Goal: Find specific page/section: Find specific page/section

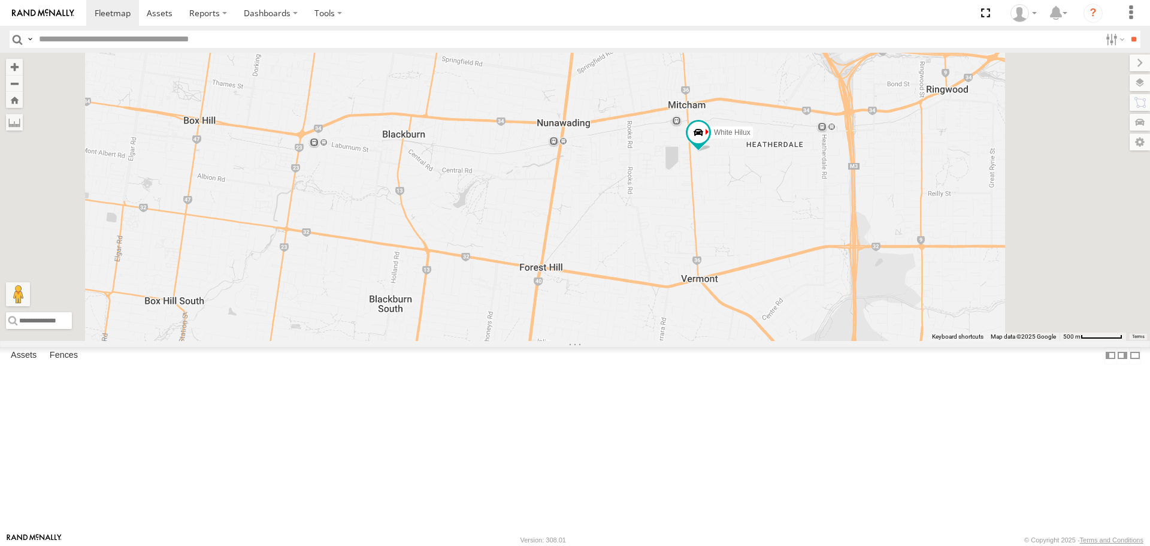
drag, startPoint x: 658, startPoint y: 190, endPoint x: 720, endPoint y: 329, distance: 152.0
click at [720, 329] on div "HiAce #1 DBE322 - HiAce Nissan Navara Cleaner Wagon #1 White Hilux" at bounding box center [575, 196] width 1150 height 287
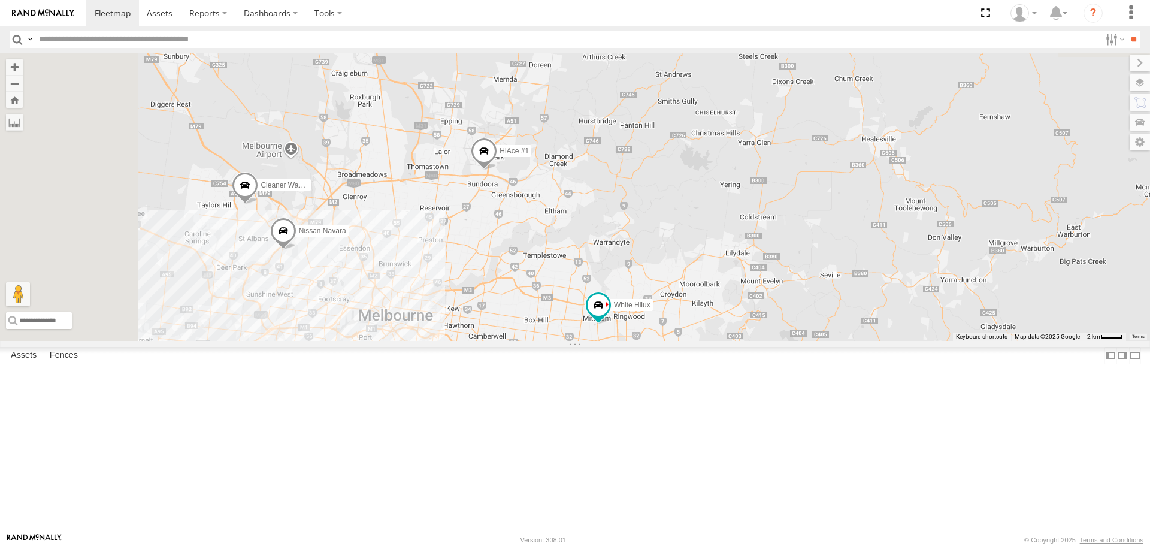
drag, startPoint x: 653, startPoint y: 290, endPoint x: 669, endPoint y: 324, distance: 37.0
click at [669, 324] on div "HiAce #1 DBE322 - HiAce Nissan Navara Cleaner Wagon #1 White Hilux" at bounding box center [575, 196] width 1150 height 287
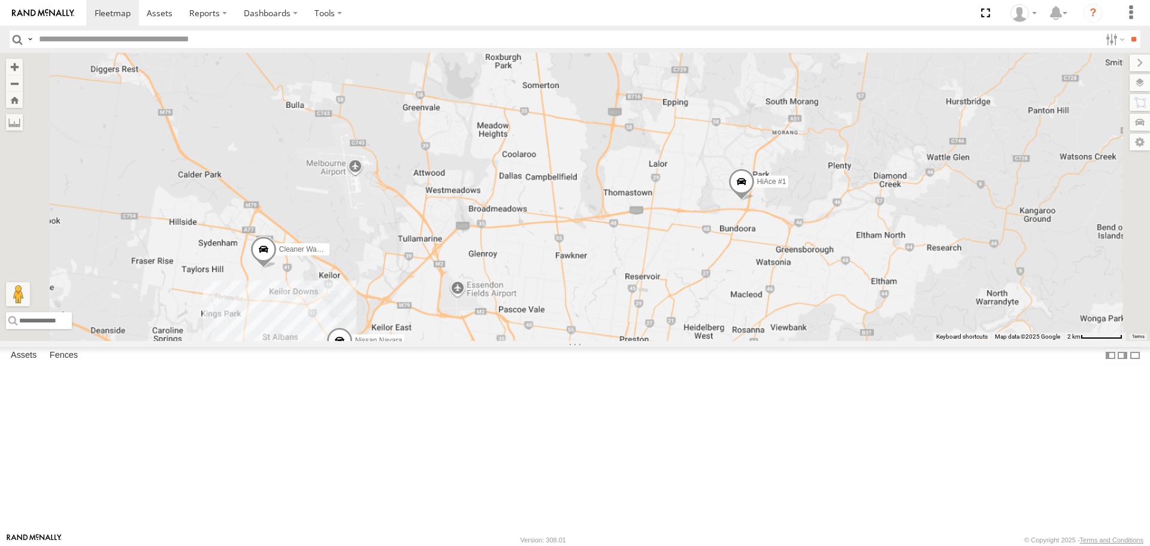
drag, startPoint x: 946, startPoint y: 420, endPoint x: 836, endPoint y: 244, distance: 208.2
click at [836, 244] on div "HiAce #1 DBE322 - HiAce Nissan Navara Cleaner Wagon #1 White Hilux" at bounding box center [575, 196] width 1150 height 287
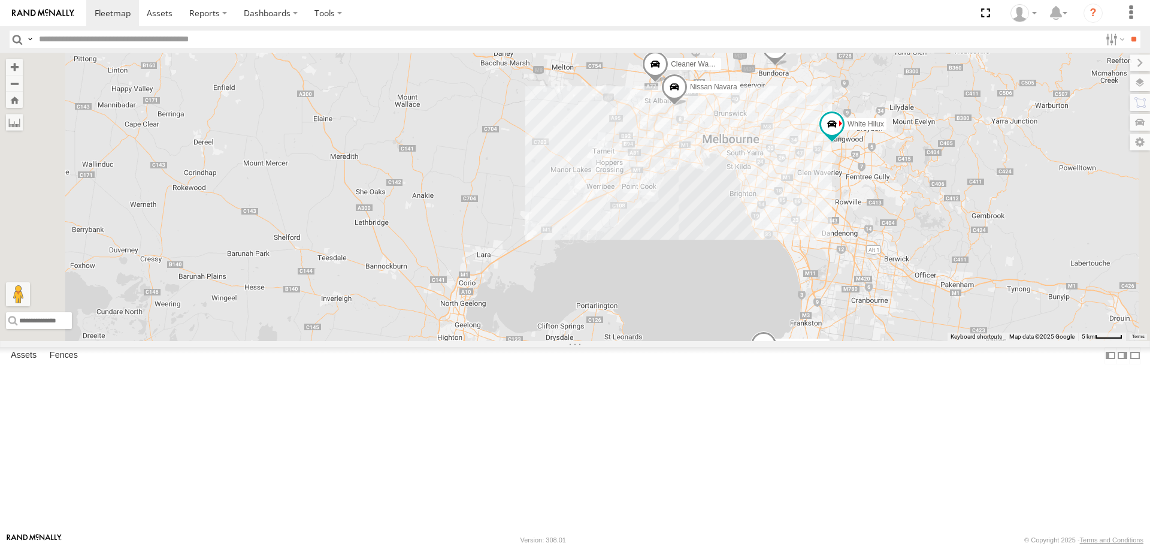
drag, startPoint x: 997, startPoint y: 255, endPoint x: 924, endPoint y: 237, distance: 75.2
click at [924, 237] on div "2 HiAce #1 DBE322 - HiAce Nissan Navara Cleaner Wagon #1 White Hilux" at bounding box center [575, 196] width 1150 height 287
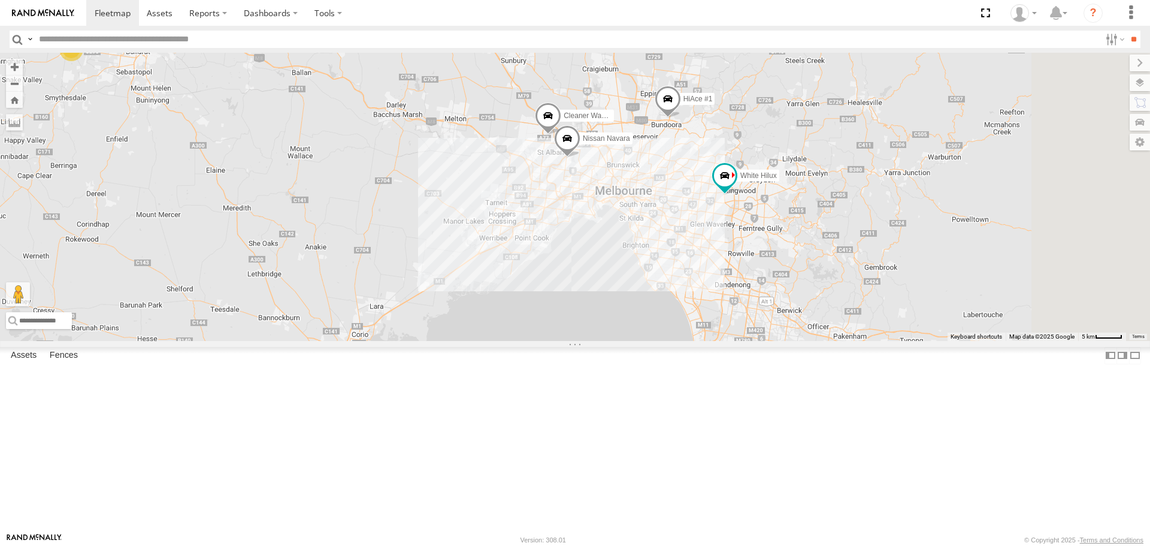
drag, startPoint x: 899, startPoint y: 275, endPoint x: 757, endPoint y: 351, distance: 160.8
click at [757, 340] on div "2 HiAce #1 DBE322 - HiAce Nissan Navara Cleaner Wagon #1 White Hilux" at bounding box center [575, 196] width 1150 height 287
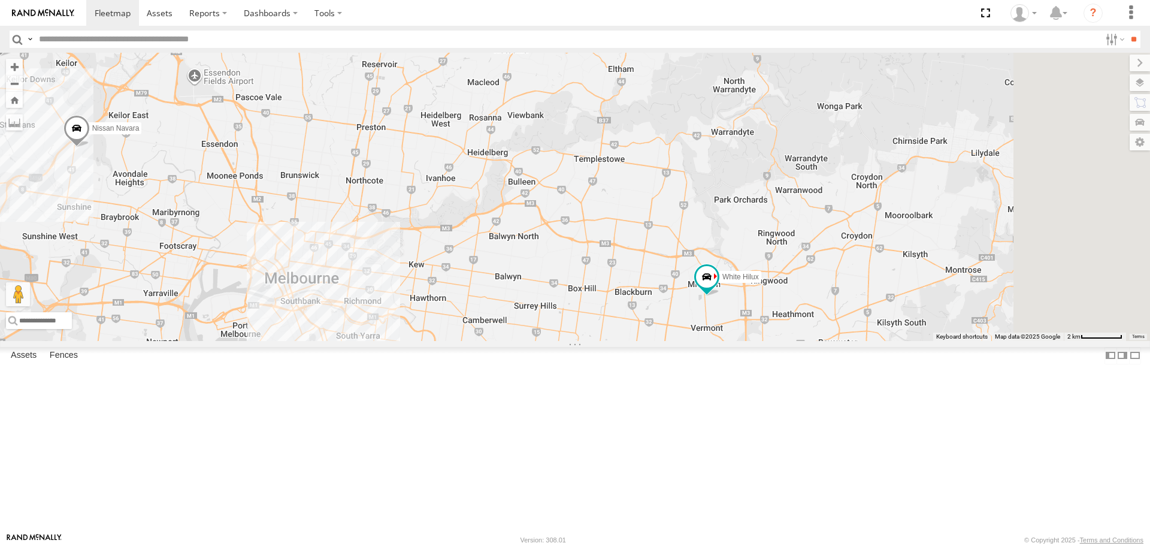
drag, startPoint x: 903, startPoint y: 307, endPoint x: 552, endPoint y: 368, distance: 356.2
click at [552, 340] on div "HiAce #1 DBE322 - HiAce Nissan Navara Cleaner Wagon #1 White Hilux" at bounding box center [575, 196] width 1150 height 287
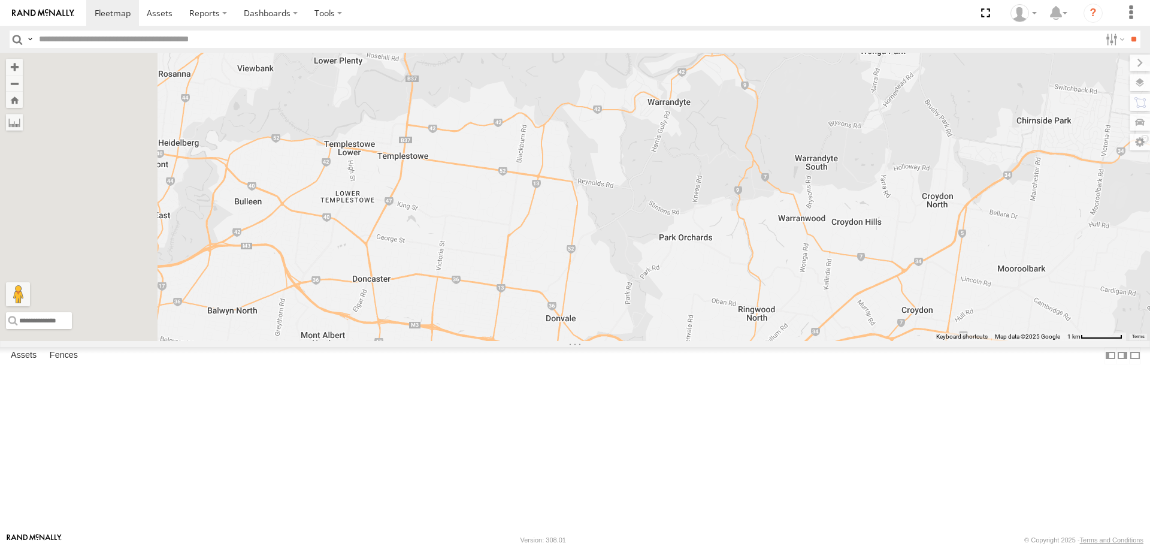
drag, startPoint x: 372, startPoint y: 192, endPoint x: 510, endPoint y: 304, distance: 178.0
click at [510, 304] on div "HiAce #1 DBE322 - HiAce Nissan Navara Cleaner Wagon #1 White Hilux" at bounding box center [575, 196] width 1150 height 287
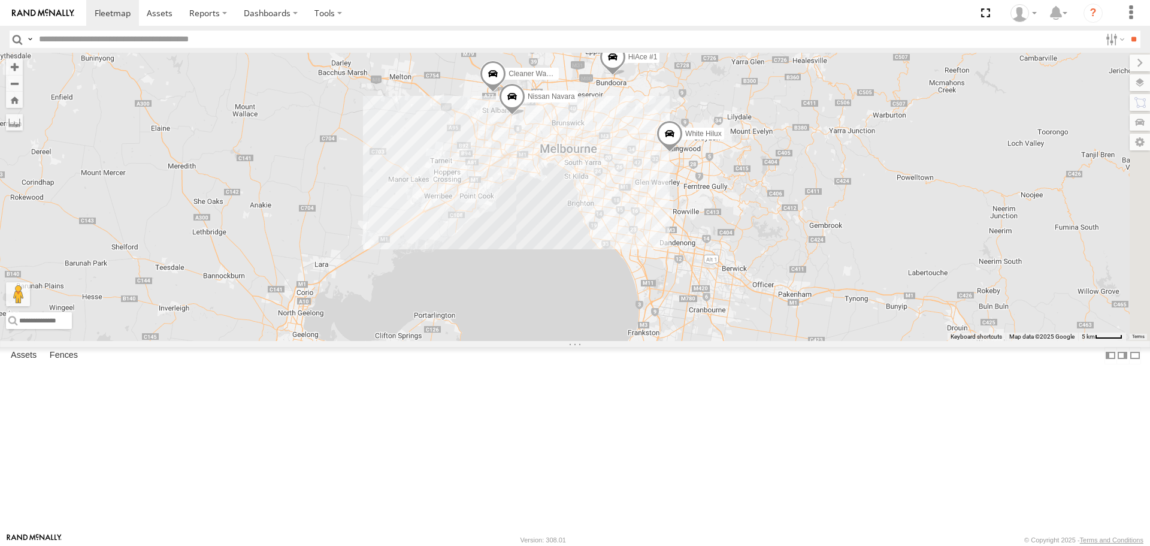
drag, startPoint x: 899, startPoint y: 292, endPoint x: 664, endPoint y: 284, distance: 235.5
click at [665, 285] on div "2 HiAce #1 DBE322 - HiAce Nissan Navara Cleaner Wagon #1 White Hilux" at bounding box center [575, 196] width 1150 height 287
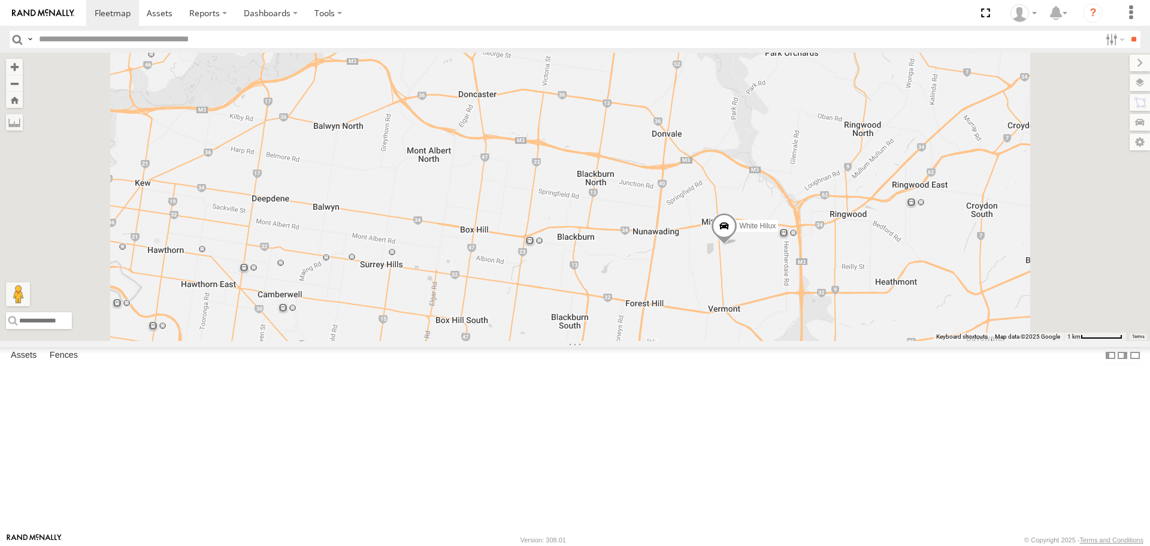
drag, startPoint x: 696, startPoint y: 237, endPoint x: 719, endPoint y: 368, distance: 133.2
click at [719, 340] on div "HiAce #1 DBE322 - HiAce Nissan Navara Cleaner Wagon #1 White Hilux" at bounding box center [575, 196] width 1150 height 287
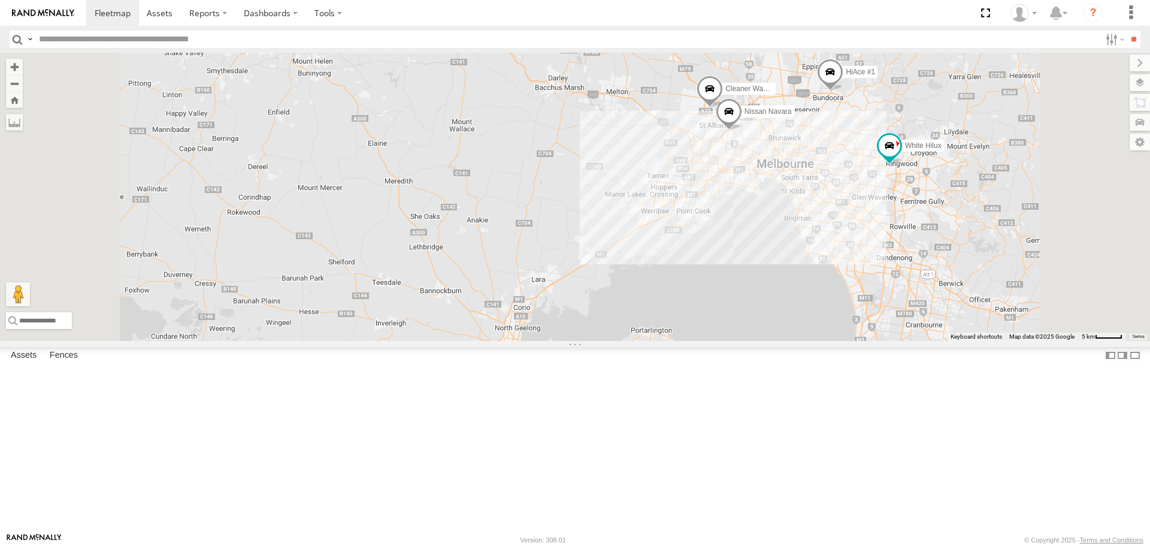
drag, startPoint x: 1039, startPoint y: 305, endPoint x: 937, endPoint y: 335, distance: 106.7
click at [937, 335] on div "2 HiAce #1 DBE322 - HiAce Nissan Navara Cleaner Wagon #1 White Hilux" at bounding box center [575, 196] width 1150 height 287
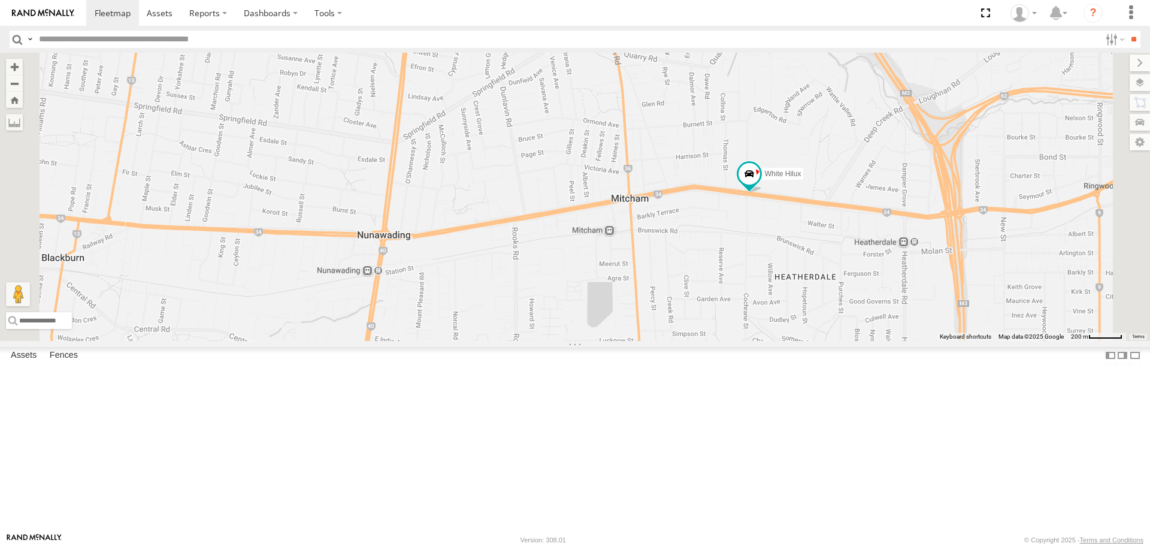
drag, startPoint x: 946, startPoint y: 305, endPoint x: 907, endPoint y: 328, distance: 45.1
click at [907, 328] on div "HiAce #1 DBE322 - HiAce Nissan Navara Cleaner Wagon #1 White Hilux" at bounding box center [575, 196] width 1150 height 287
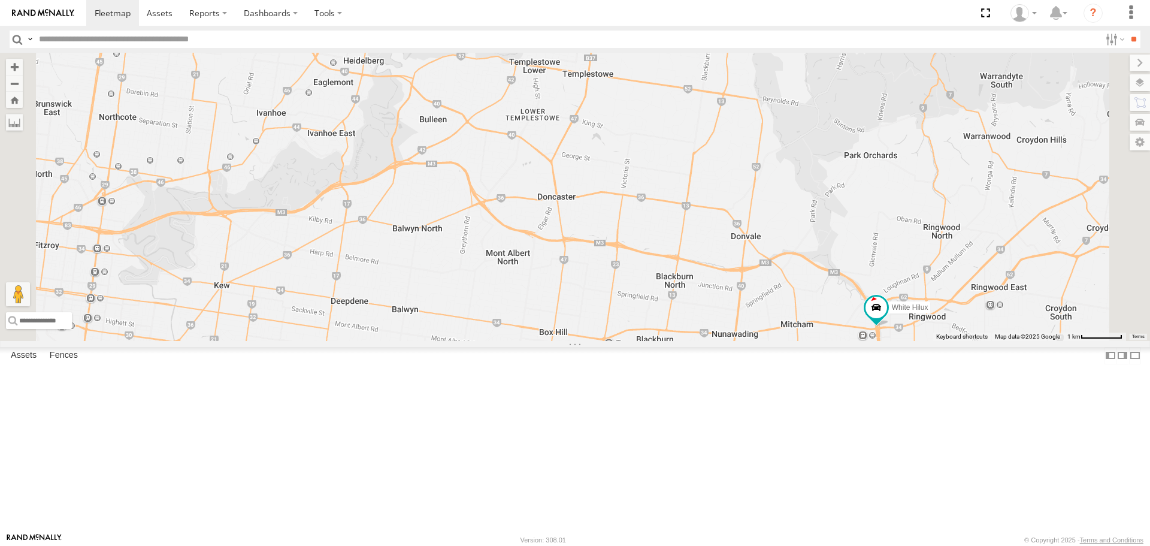
drag, startPoint x: 826, startPoint y: 238, endPoint x: 904, endPoint y: 337, distance: 125.9
click at [904, 337] on div "HiAce #1 DBE322 - HiAce Nissan Navara Cleaner Wagon #1 White Hilux" at bounding box center [575, 196] width 1150 height 287
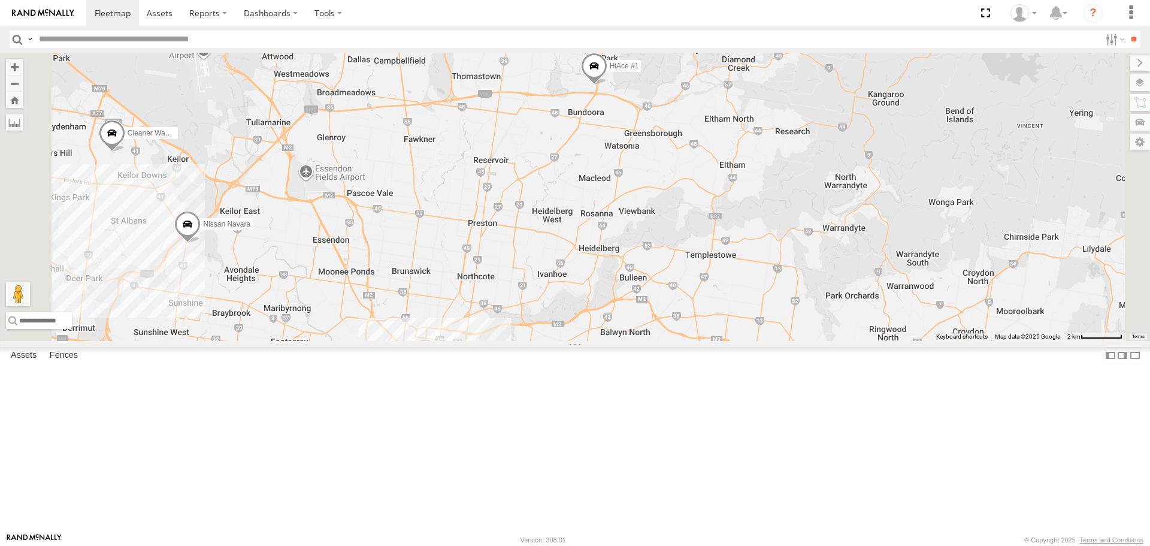
drag, startPoint x: 789, startPoint y: 189, endPoint x: 817, endPoint y: 277, distance: 91.7
click at [824, 281] on div "HiAce #1 DBE322 - HiAce Nissan Navara Cleaner Wagon #1 White Hilux" at bounding box center [575, 196] width 1150 height 287
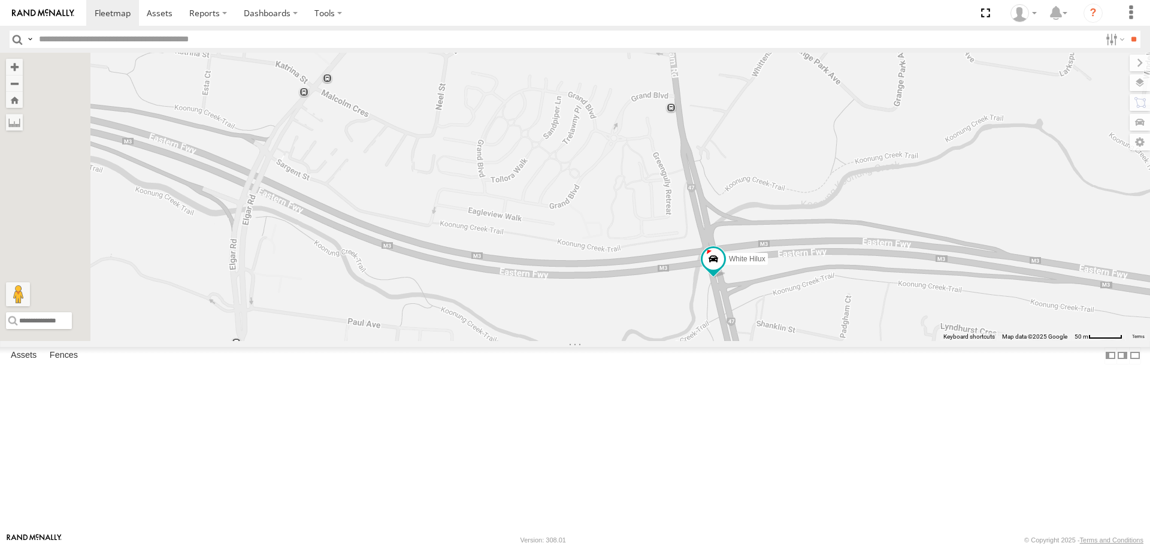
drag, startPoint x: 834, startPoint y: 216, endPoint x: 858, endPoint y: 290, distance: 78.6
click at [858, 290] on div "HiAce #1 Nissan Navara White Hilux" at bounding box center [575, 196] width 1150 height 287
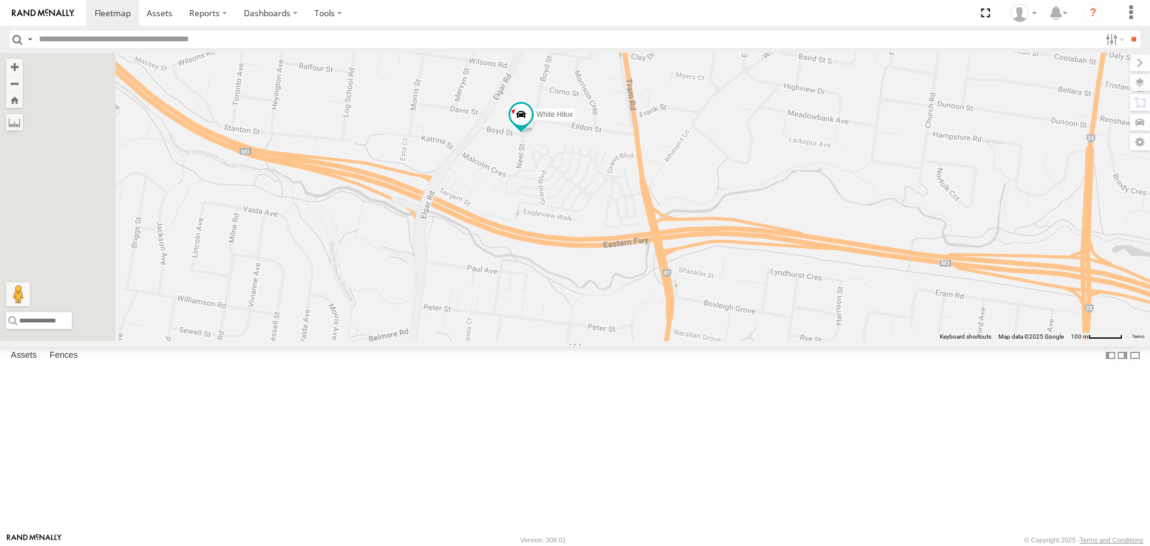
drag, startPoint x: 479, startPoint y: 244, endPoint x: 520, endPoint y: 271, distance: 49.3
click at [520, 271] on div "HiAce #1 Nissan Navara White Hilux" at bounding box center [575, 196] width 1150 height 287
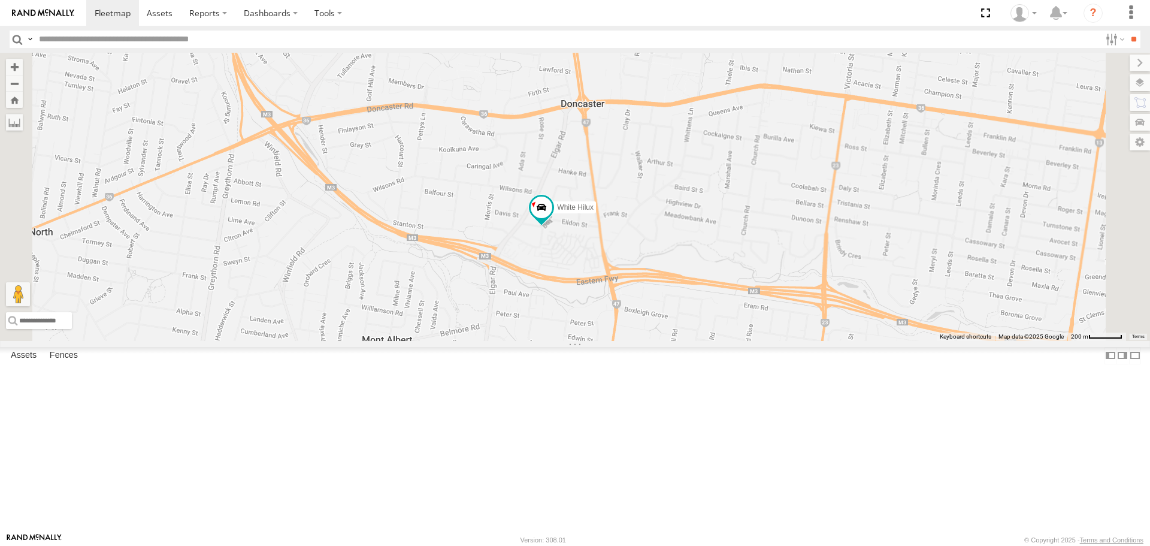
drag, startPoint x: 520, startPoint y: 271, endPoint x: 617, endPoint y: 344, distance: 121.1
click at [617, 340] on div "HiAce #1 Nissan Navara White Hilux" at bounding box center [575, 196] width 1150 height 287
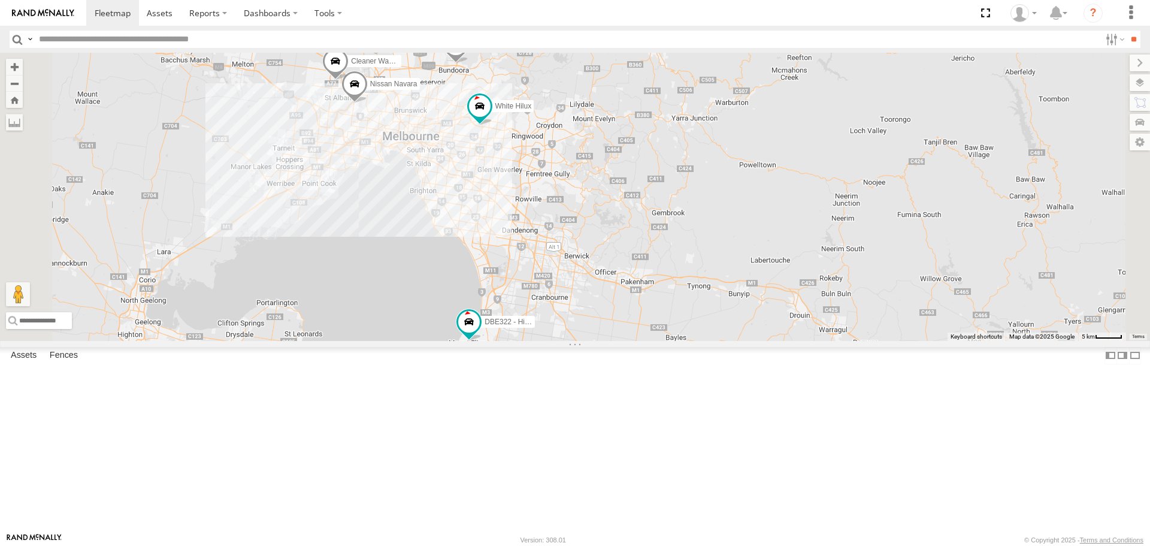
drag, startPoint x: 651, startPoint y: 304, endPoint x: 648, endPoint y: 283, distance: 21.8
click at [648, 283] on div "White Hilux HiAce #1 Nissan Navara Cleaner Wagon #1 DBE322 - HiAce" at bounding box center [575, 196] width 1150 height 287
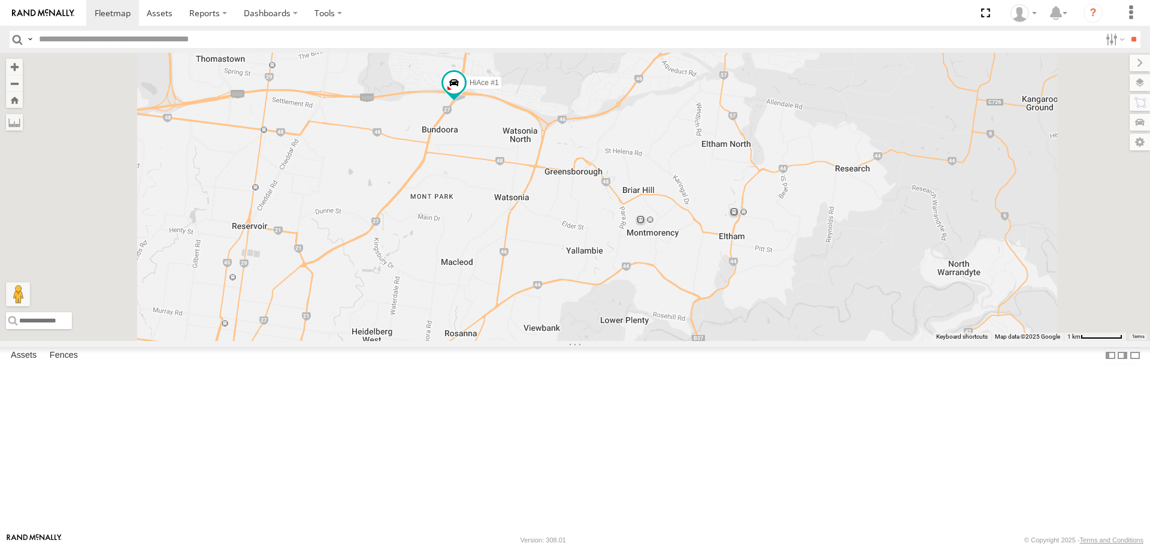
drag, startPoint x: 585, startPoint y: 122, endPoint x: 614, endPoint y: 440, distance: 319.4
click at [614, 340] on div "HiAce #1 DBE322 - HiAce Nissan Navara Cleaner Wagon #1 White Hilux" at bounding box center [575, 196] width 1150 height 287
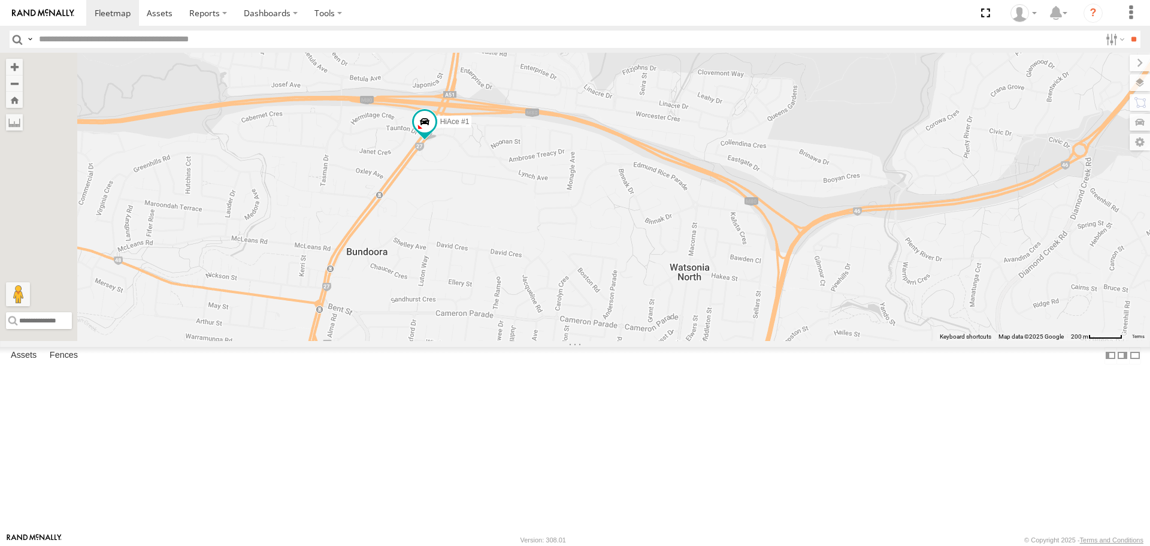
drag, startPoint x: 570, startPoint y: 217, endPoint x: 643, endPoint y: 316, distance: 122.4
click at [643, 316] on div "HiAce #1 DBE322 - HiAce Nissan Navara Cleaner Wagon #1 White Hilux" at bounding box center [575, 196] width 1150 height 287
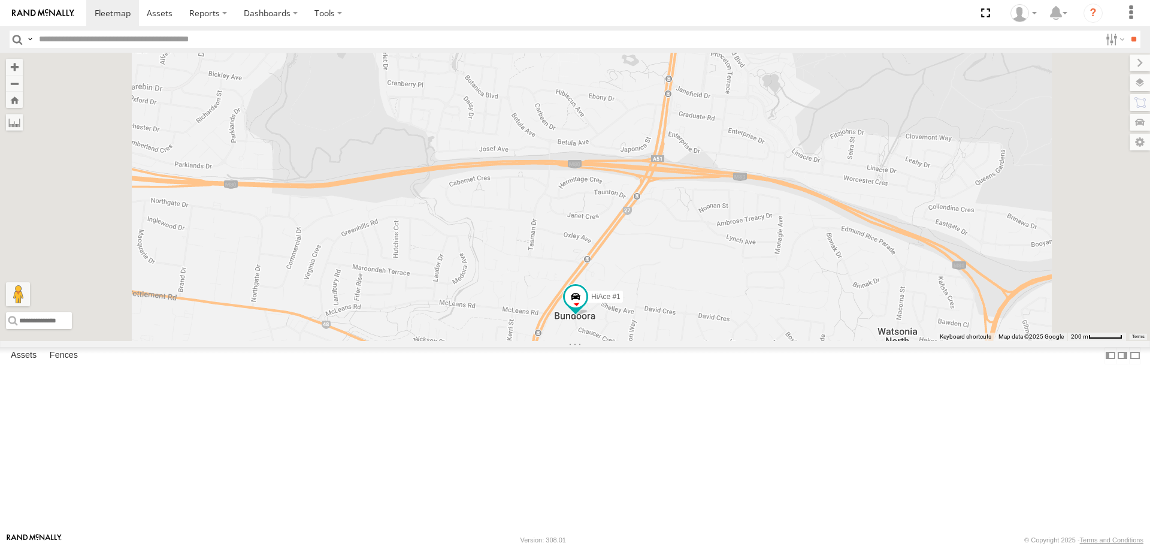
click at [773, 340] on div "HiAce #1 DBE322 - HiAce Nissan Navara Cleaner Wagon #1 White Hilux" at bounding box center [575, 196] width 1150 height 287
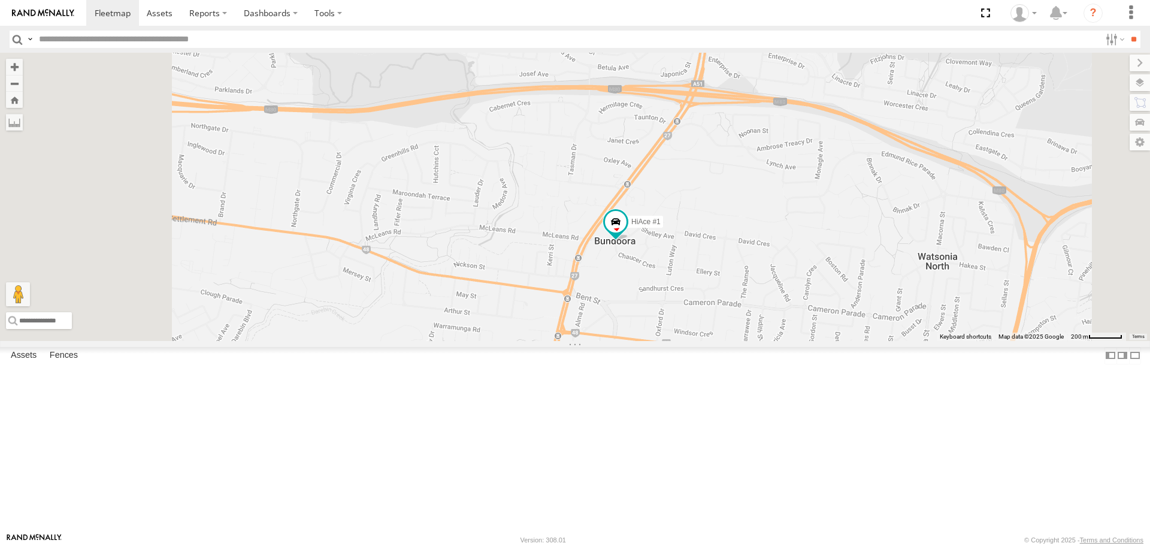
drag, startPoint x: 767, startPoint y: 463, endPoint x: 809, endPoint y: 387, distance: 86.6
click at [809, 340] on div "HiAce #1 DBE322 - HiAce Nissan Navara Cleaner Wagon #1 White Hilux" at bounding box center [575, 196] width 1150 height 287
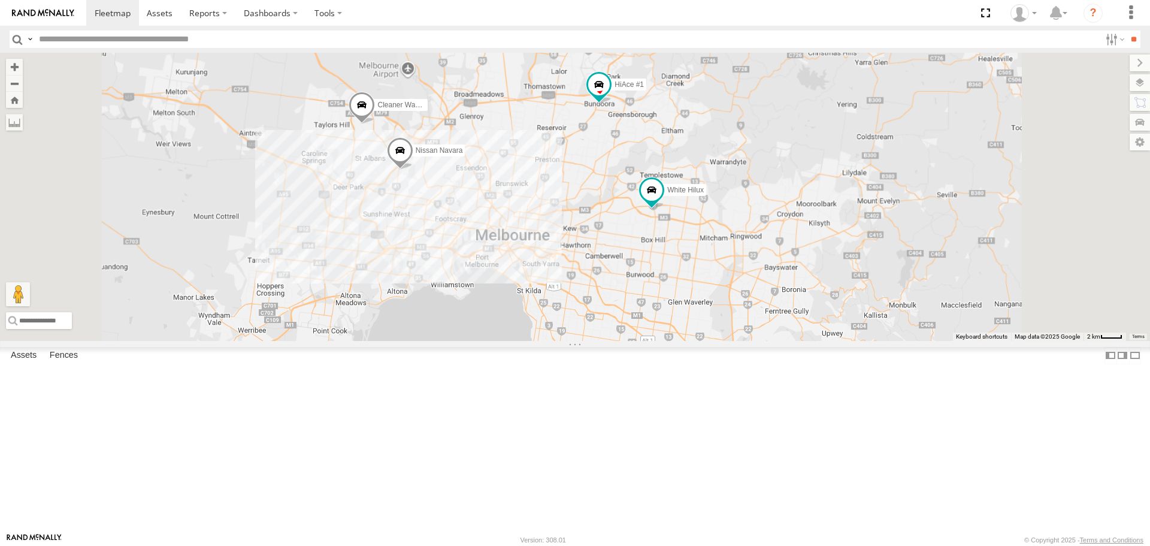
drag, startPoint x: 780, startPoint y: 467, endPoint x: 755, endPoint y: 237, distance: 230.8
click at [755, 237] on div "HiAce #1 Nissan Navara Cleaner Wagon #1 White Hilux" at bounding box center [575, 196] width 1150 height 287
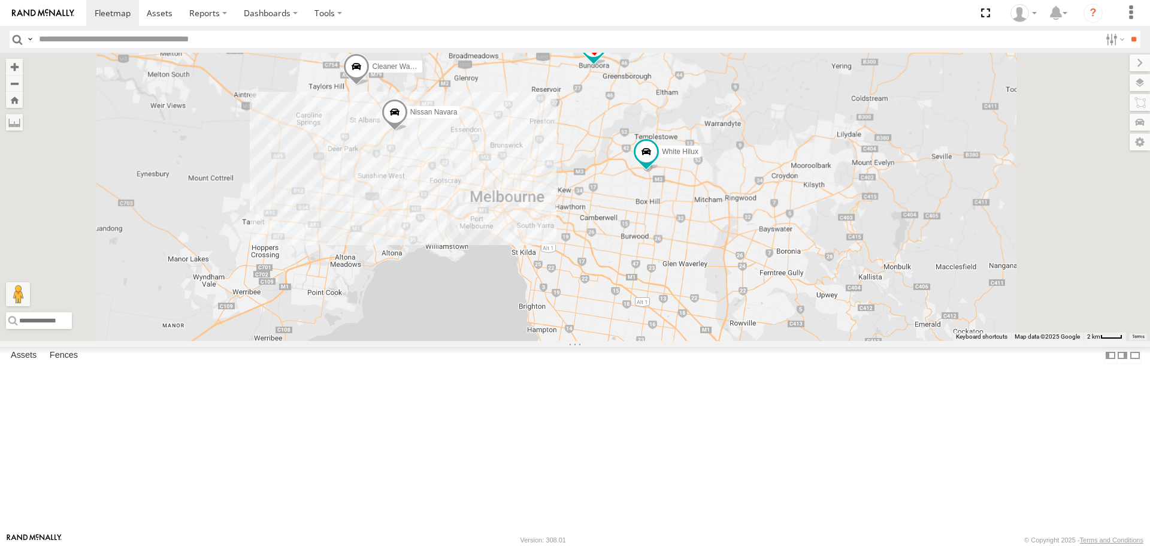
drag, startPoint x: 749, startPoint y: 410, endPoint x: 735, endPoint y: 322, distance: 89.7
click at [735, 322] on div "HiAce #1 Nissan Navara Cleaner Wagon #1 White Hilux" at bounding box center [575, 196] width 1150 height 287
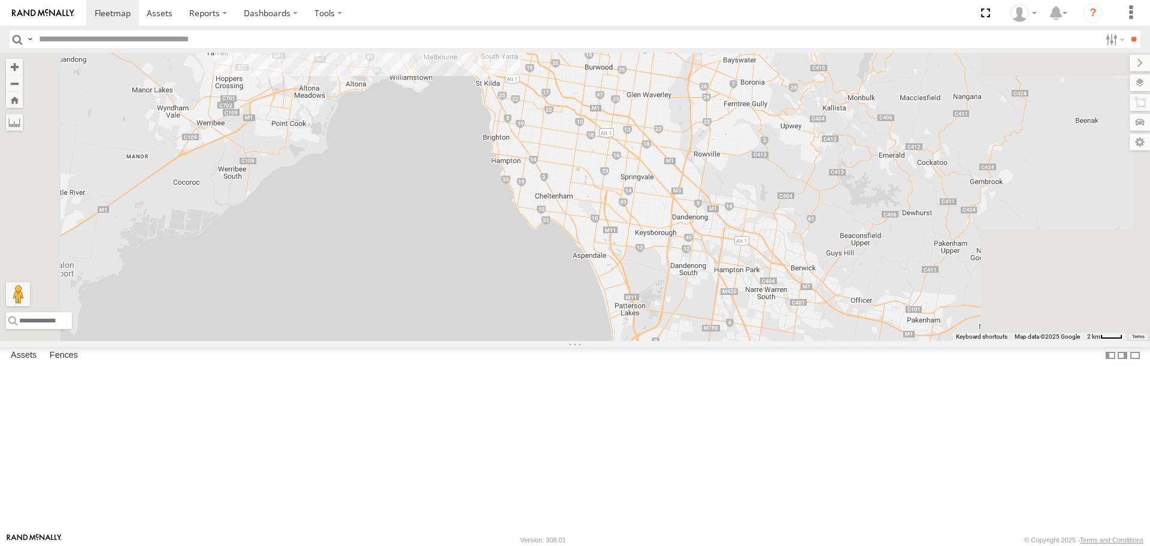
drag, startPoint x: 752, startPoint y: 408, endPoint x: 732, endPoint y: 325, distance: 85.7
click at [732, 325] on div "HiAce #1 Nissan Navara Cleaner Wagon #1 White Hilux" at bounding box center [575, 196] width 1150 height 287
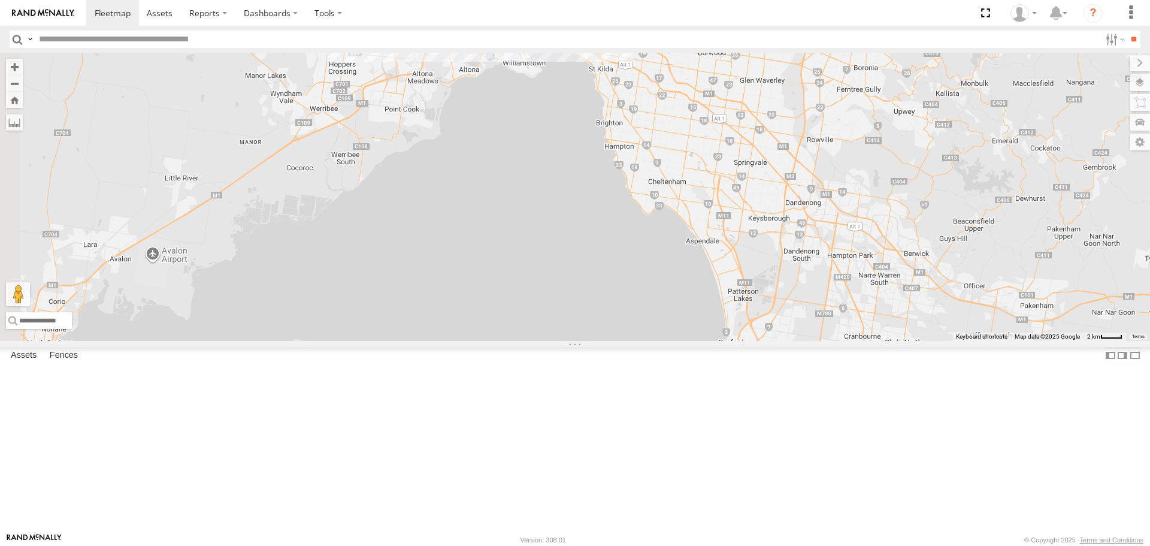
drag, startPoint x: 734, startPoint y: 394, endPoint x: 847, endPoint y: 380, distance: 114.1
click at [847, 340] on div "HiAce #1 Nissan Navara Cleaner Wagon #1 White Hilux DBE322 - HiAce" at bounding box center [575, 196] width 1150 height 287
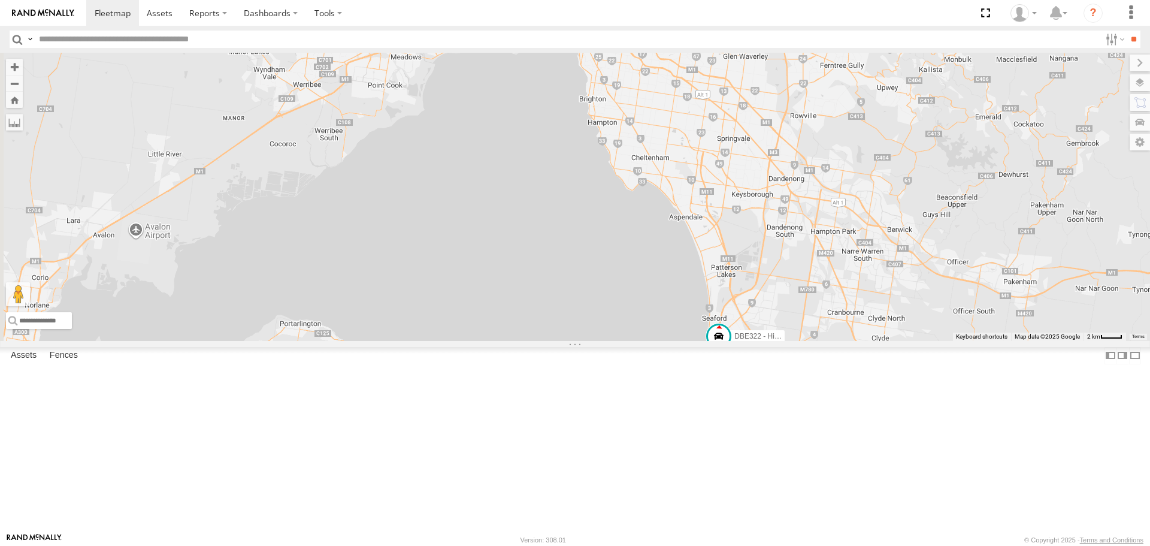
drag, startPoint x: 943, startPoint y: 437, endPoint x: 927, endPoint y: 414, distance: 28.8
click at [927, 340] on div "HiAce #1 Nissan Navara Cleaner Wagon #1 White Hilux DBE322 - HiAce" at bounding box center [575, 196] width 1150 height 287
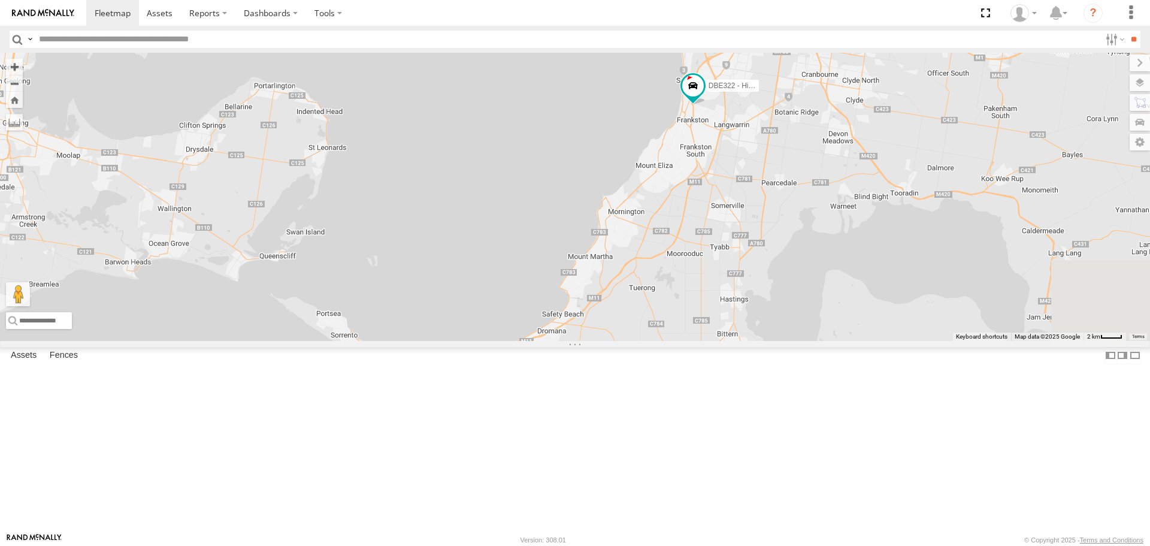
drag, startPoint x: 873, startPoint y: 246, endPoint x: 857, endPoint y: 208, distance: 41.4
click at [857, 208] on div "HiAce #1 Nissan Navara Cleaner Wagon #1 White Hilux DBE322 - HiAce" at bounding box center [575, 196] width 1150 height 287
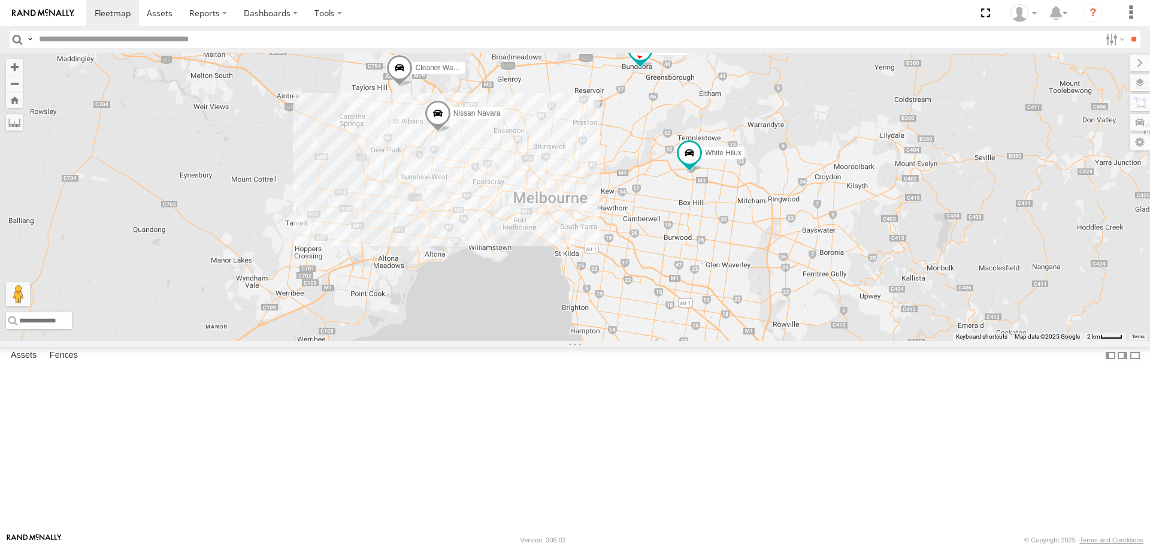
drag, startPoint x: 892, startPoint y: 223, endPoint x: 873, endPoint y: 521, distance: 298.8
click at [885, 539] on body at bounding box center [575, 273] width 1150 height 546
drag, startPoint x: 804, startPoint y: 302, endPoint x: 792, endPoint y: 424, distance: 122.8
click at [792, 340] on div "HiAce #1 Nissan Navara Cleaner Wagon #1 White Hilux DBE322 - HiAce" at bounding box center [575, 196] width 1150 height 287
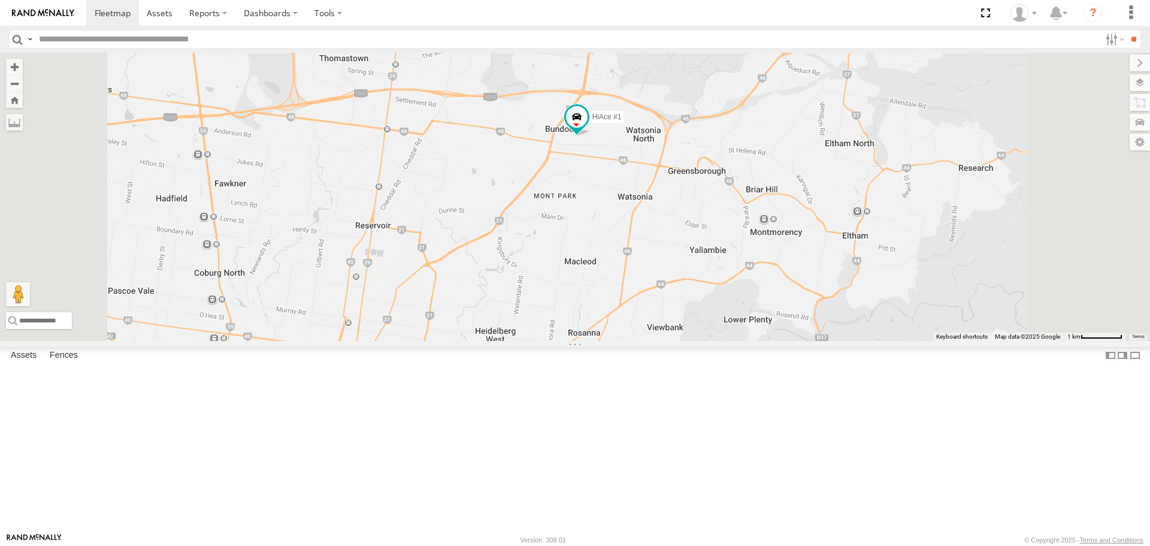
drag, startPoint x: 734, startPoint y: 214, endPoint x: 753, endPoint y: 278, distance: 66.9
click at [753, 278] on div "HiAce #1 Nissan Navara Cleaner Wagon #1 White Hilux DBE322 - HiAce" at bounding box center [575, 196] width 1150 height 287
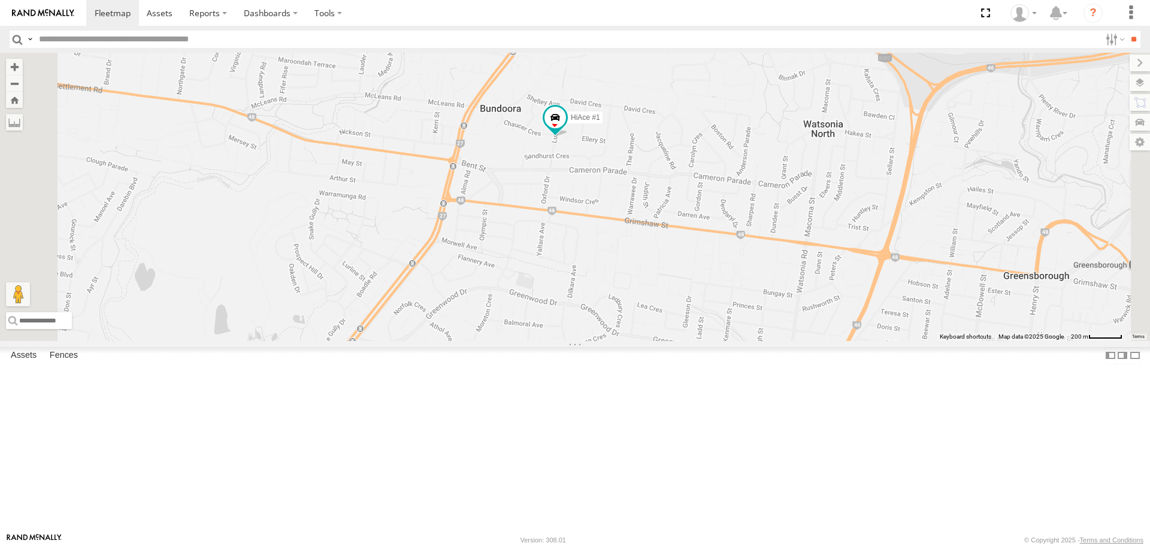
drag, startPoint x: 671, startPoint y: 229, endPoint x: 679, endPoint y: 251, distance: 23.5
click at [679, 251] on div "HiAce #1 Nissan Navara Cleaner Wagon #1 White Hilux DBE322 - HiAce" at bounding box center [575, 196] width 1150 height 287
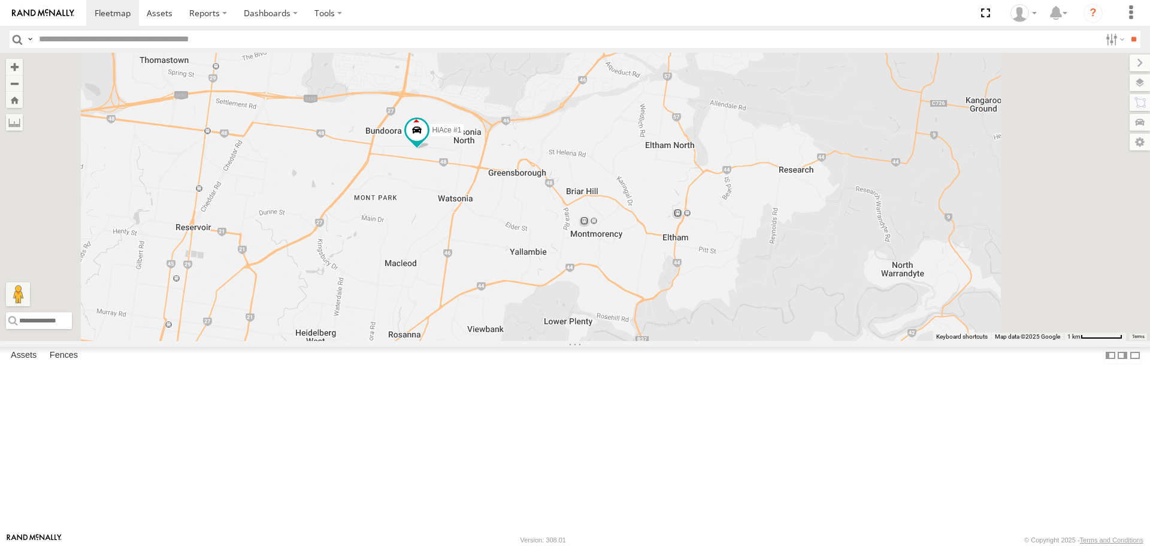
drag, startPoint x: 517, startPoint y: 249, endPoint x: 595, endPoint y: 268, distance: 80.2
click at [595, 268] on div "HiAce #1 Nissan Navara Cleaner Wagon #1 White Hilux DBE322 - HiAce" at bounding box center [575, 196] width 1150 height 287
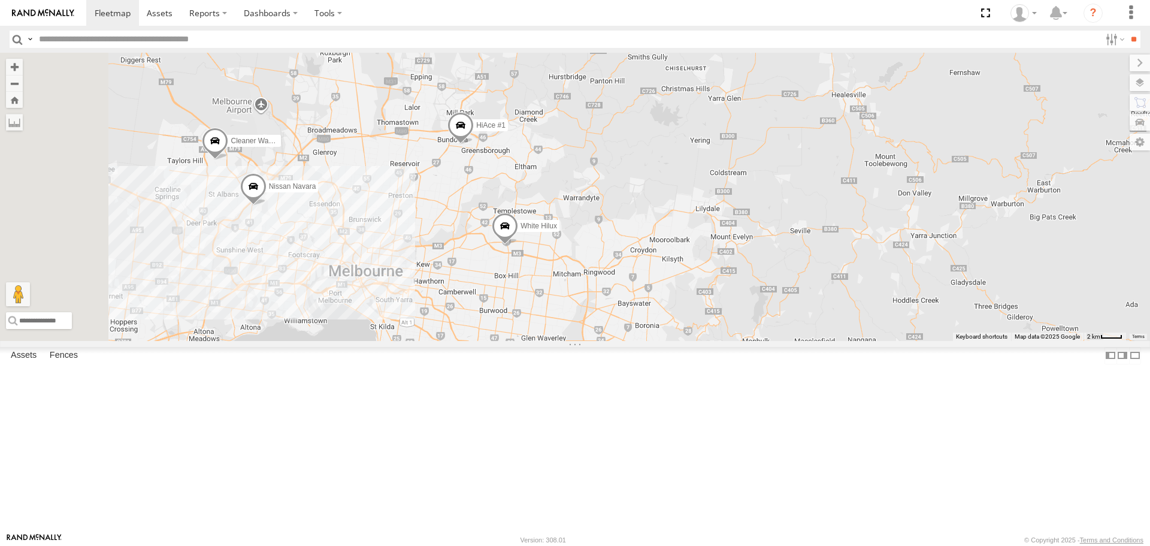
drag, startPoint x: 585, startPoint y: 412, endPoint x: 664, endPoint y: 322, distance: 119.7
click at [664, 322] on div "HiAce #1 White Hilux Nissan Navara Cleaner Wagon #1" at bounding box center [575, 196] width 1150 height 287
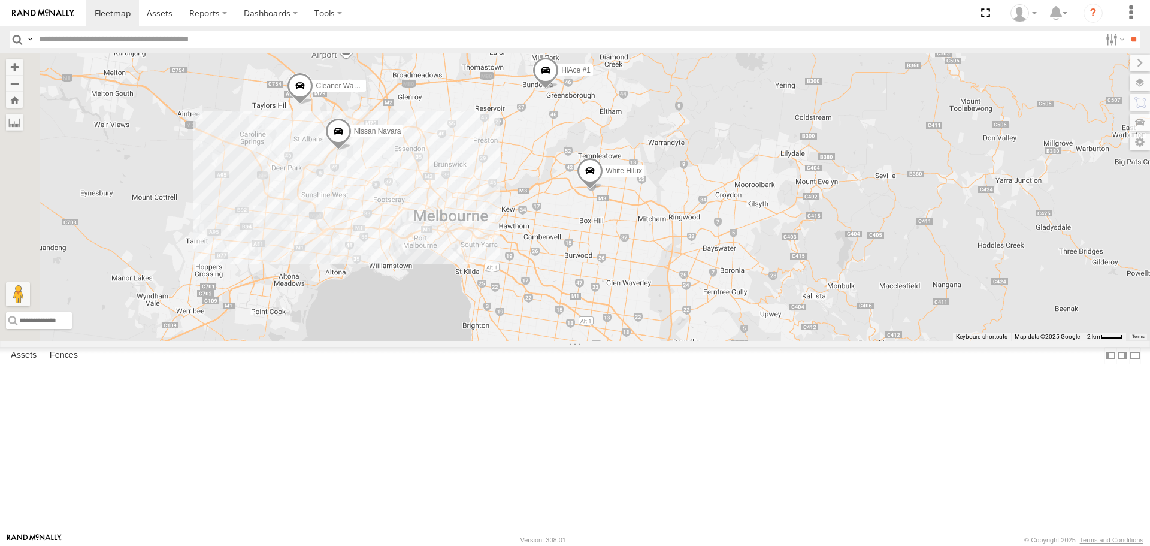
drag, startPoint x: 679, startPoint y: 409, endPoint x: 692, endPoint y: 352, distance: 58.9
click at [692, 340] on div "HiAce #1 White Hilux Nissan Navara Cleaner Wagon #1" at bounding box center [575, 196] width 1150 height 287
